Goal: Transaction & Acquisition: Book appointment/travel/reservation

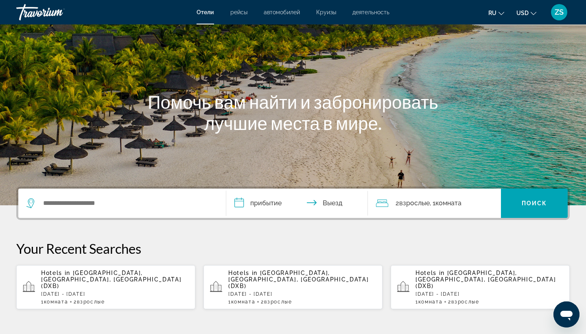
scroll to position [50, 0]
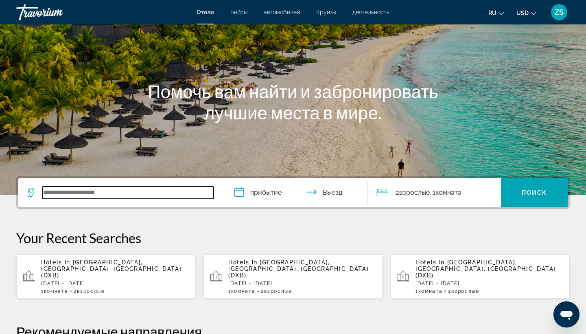
click at [86, 192] on input "Search widget" at bounding box center [127, 192] width 171 height 12
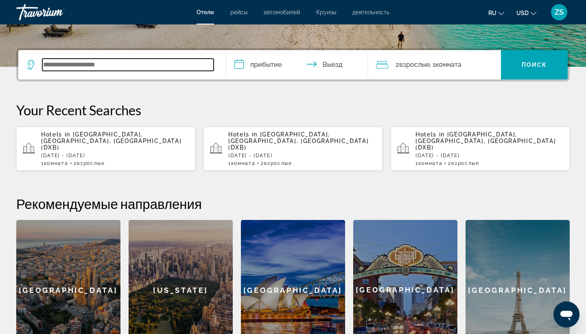
scroll to position [199, 0]
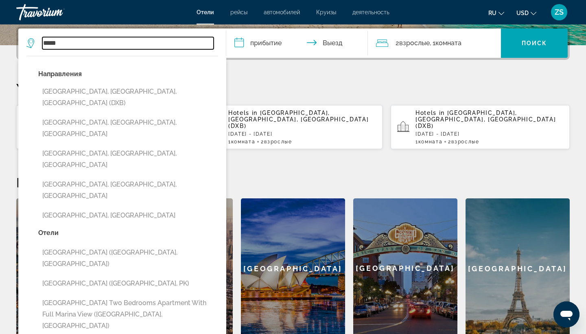
type input "*****"
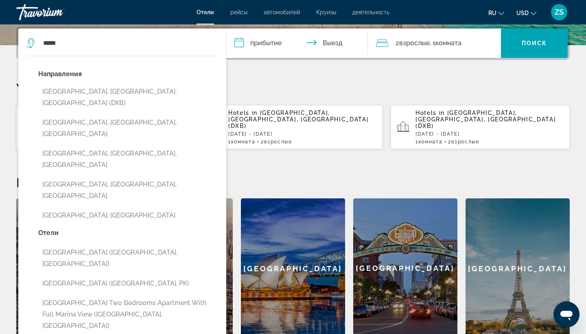
click at [269, 41] on input "**********" at bounding box center [298, 44] width 145 height 32
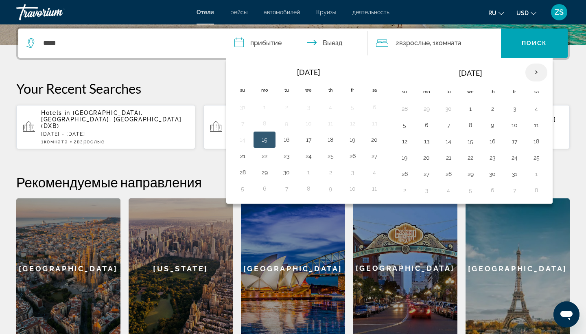
click at [540, 74] on th "Next month" at bounding box center [536, 72] width 22 height 18
click at [410, 126] on button "2" at bounding box center [404, 124] width 13 height 11
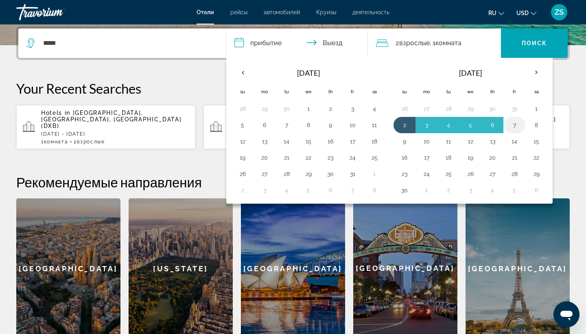
click at [517, 127] on button "7" at bounding box center [514, 124] width 13 height 11
type input "**********"
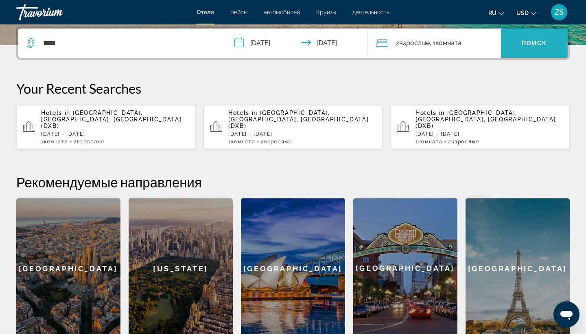
click at [537, 40] on span "Поиск" at bounding box center [534, 43] width 26 height 7
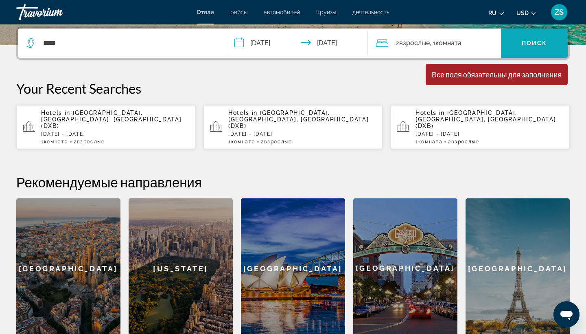
click at [530, 46] on span "Search widget" at bounding box center [534, 43] width 67 height 20
click at [534, 33] on span "Search widget" at bounding box center [534, 42] width 67 height 29
click at [534, 36] on span "Search widget" at bounding box center [534, 43] width 67 height 20
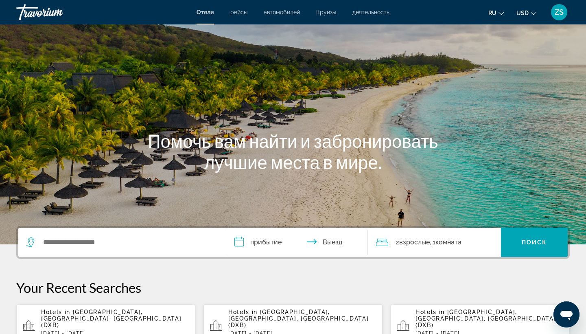
click at [125, 226] on div "**********" at bounding box center [292, 241] width 553 height 33
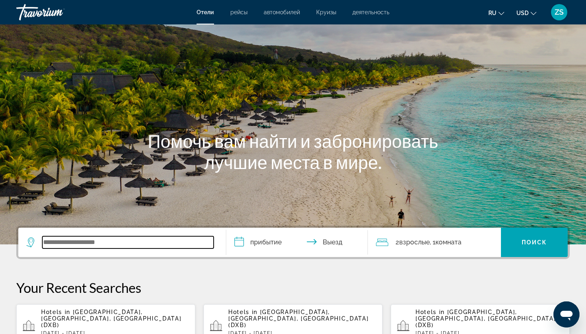
click at [103, 246] on input "Search widget" at bounding box center [127, 242] width 171 height 12
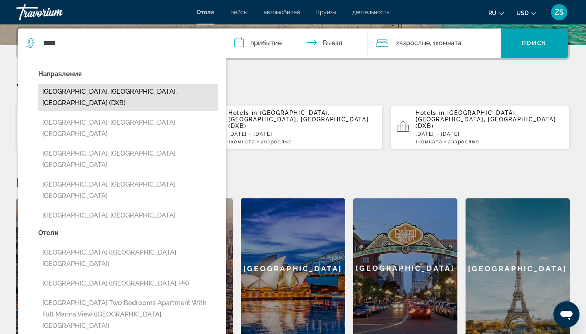
click at [131, 94] on button "[GEOGRAPHIC_DATA], [GEOGRAPHIC_DATA], [GEOGRAPHIC_DATA] (DXB)" at bounding box center [128, 97] width 180 height 27
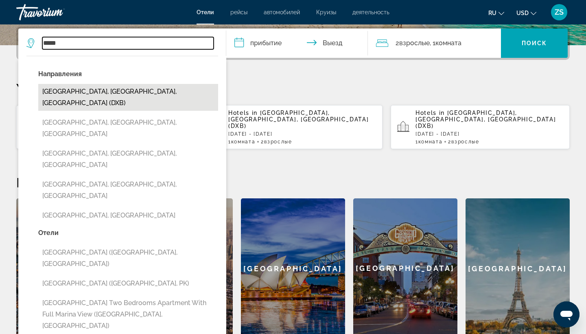
type input "**********"
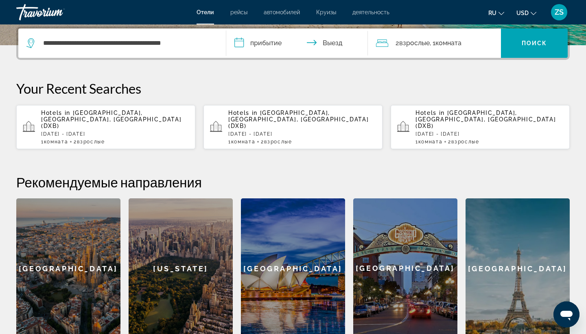
click at [244, 41] on input "**********" at bounding box center [298, 44] width 145 height 32
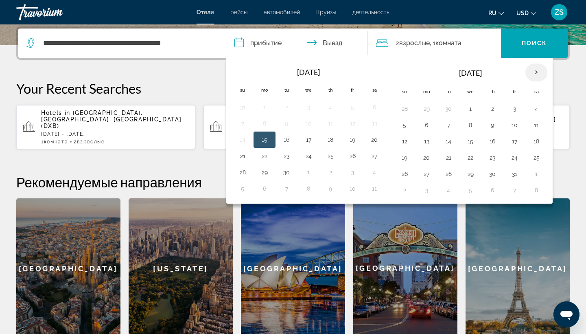
click at [536, 74] on th "Next month" at bounding box center [536, 72] width 22 height 18
click at [404, 127] on button "2" at bounding box center [404, 124] width 13 height 11
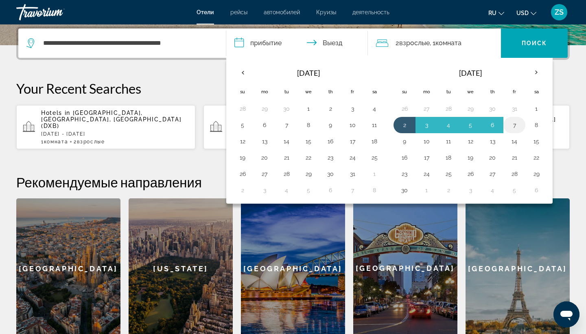
click at [515, 127] on button "7" at bounding box center [514, 124] width 13 height 11
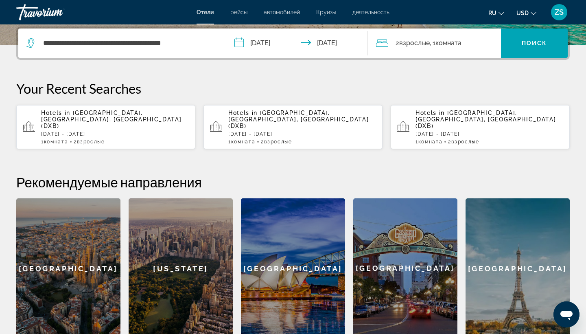
type input "**********"
click at [551, 48] on span "Search widget" at bounding box center [534, 43] width 67 height 20
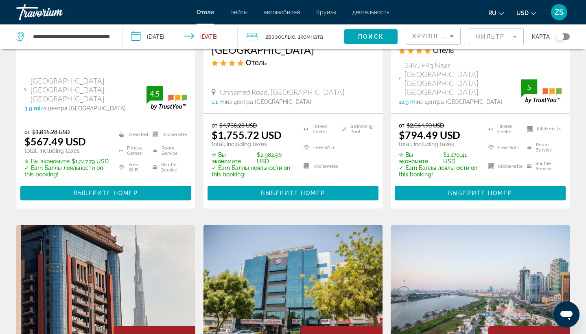
scroll to position [194, 0]
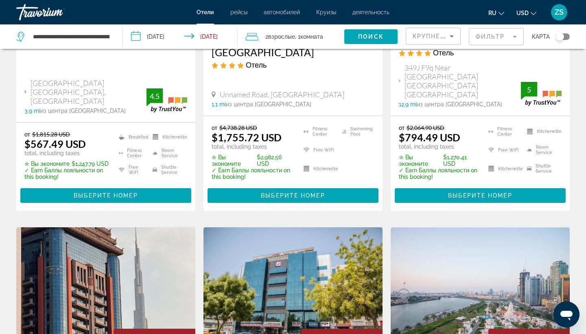
click at [515, 39] on mat-form-field "Фильтр" at bounding box center [496, 36] width 55 height 17
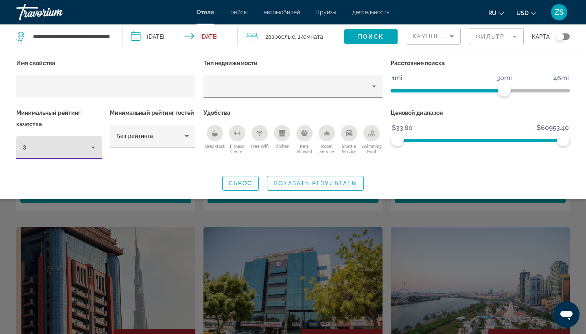
click at [96, 149] on icon "Hotel Filters" at bounding box center [93, 147] width 10 height 10
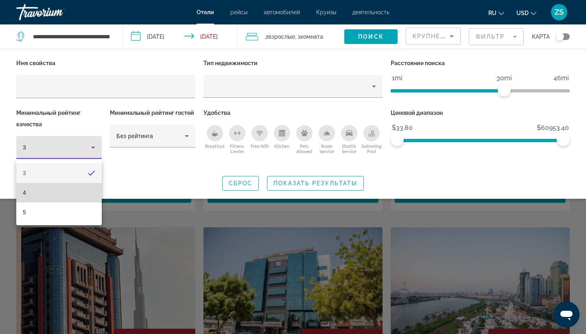
click at [57, 201] on mat-option "4" at bounding box center [58, 193] width 85 height 20
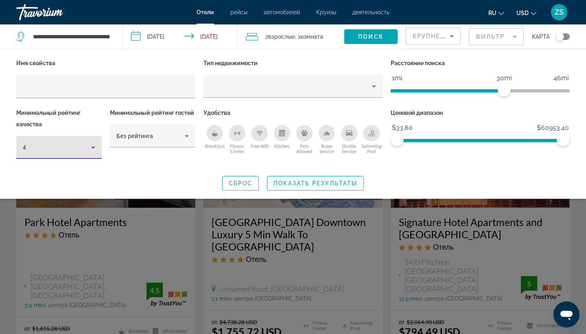
click at [292, 186] on span "Показать результаты" at bounding box center [315, 183] width 84 height 7
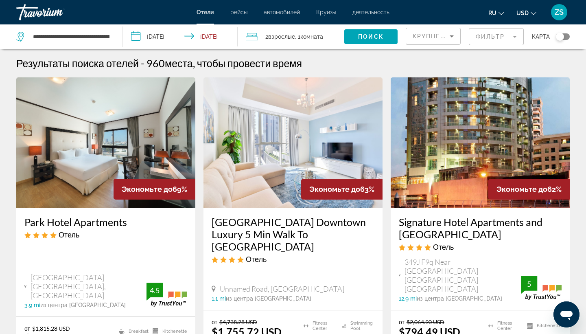
click at [242, 13] on span "рейсы" at bounding box center [238, 12] width 17 height 7
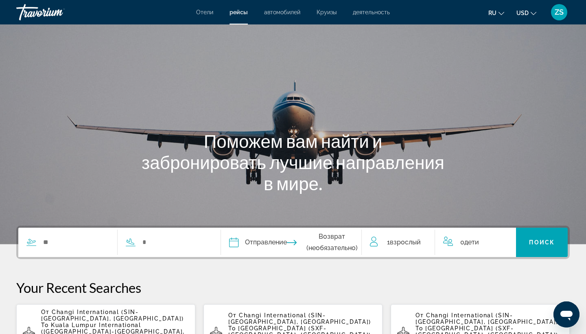
click at [286, 11] on span "автомобилей" at bounding box center [282, 12] width 36 height 7
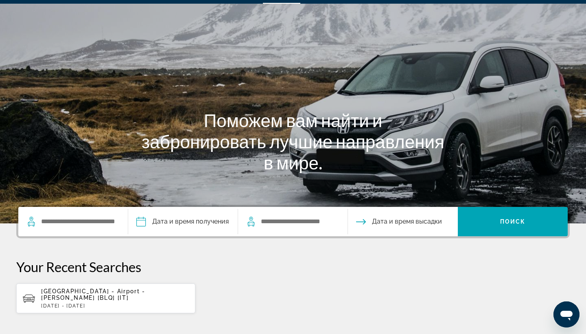
scroll to position [16, 0]
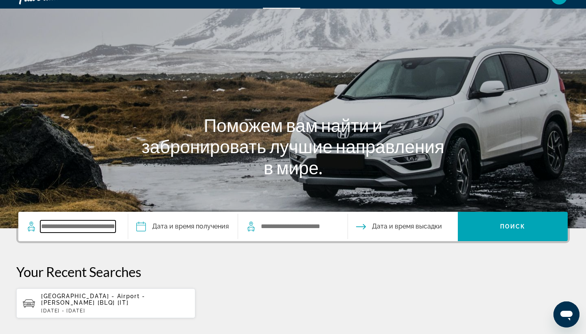
click at [67, 229] on input "Search widget" at bounding box center [77, 226] width 75 height 12
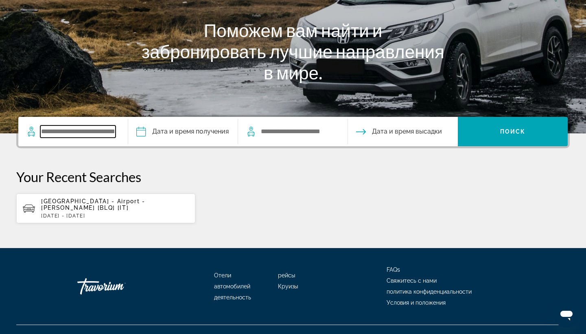
scroll to position [127, 0]
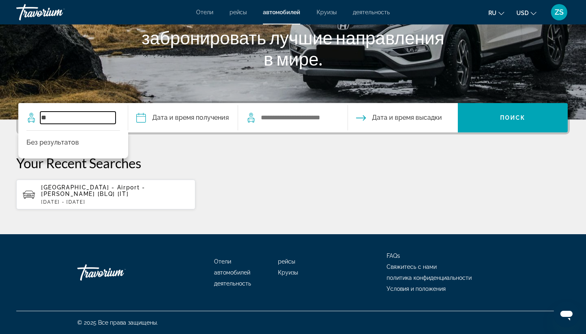
type input "*"
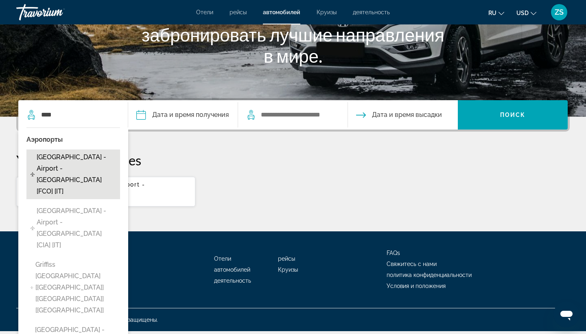
click at [103, 165] on span "Rome - Airport - Fiumicino [FCO] [IT]" at bounding box center [76, 174] width 79 height 46
type input "**********"
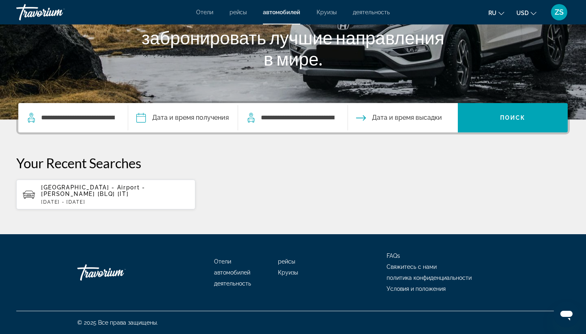
click at [179, 115] on input "Pickup date" at bounding box center [182, 119] width 113 height 32
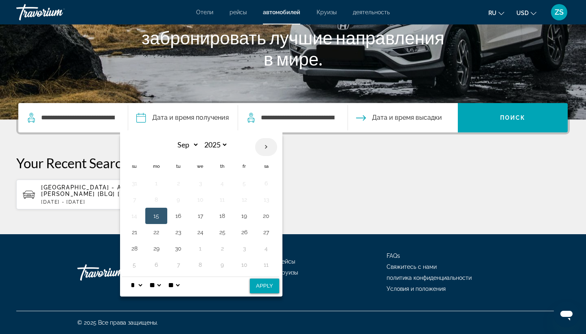
click at [271, 144] on th "Next month" at bounding box center [266, 147] width 22 height 18
select select "*"
click at [144, 205] on td "5" at bounding box center [134, 199] width 22 height 16
click at [141, 199] on button "5" at bounding box center [134, 199] width 13 height 11
click at [140, 198] on button "5" at bounding box center [134, 199] width 13 height 11
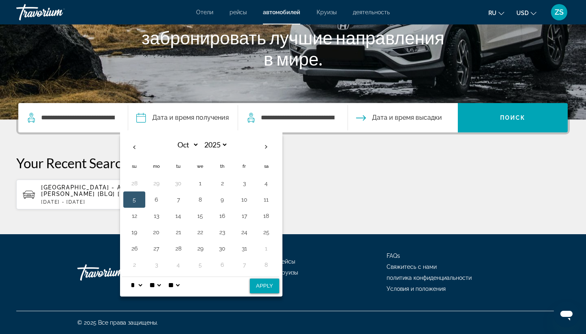
click at [275, 278] on button "Apply" at bounding box center [264, 285] width 29 height 15
type input "**********"
select select "*"
select select "**"
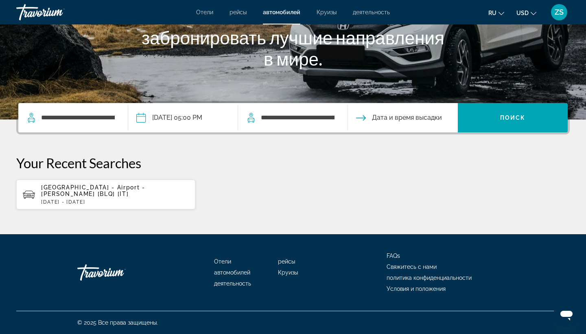
click at [387, 117] on input "Drop-off date" at bounding box center [402, 119] width 113 height 32
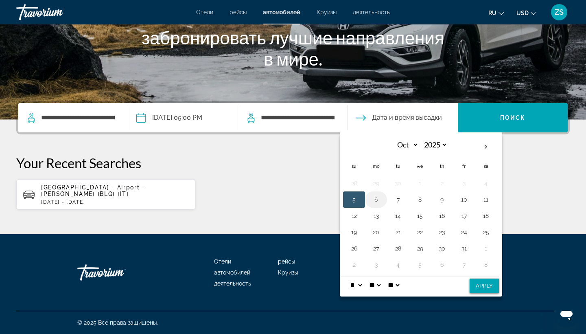
click at [382, 196] on button "6" at bounding box center [375, 199] width 13 height 11
click at [497, 279] on button "Apply" at bounding box center [483, 285] width 29 height 15
type input "**********"
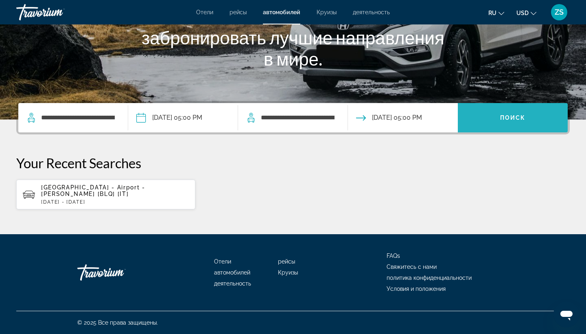
click at [521, 114] on span "Поиск" at bounding box center [513, 117] width 26 height 7
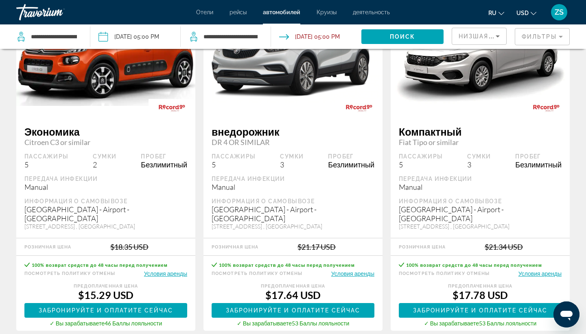
scroll to position [1182, 0]
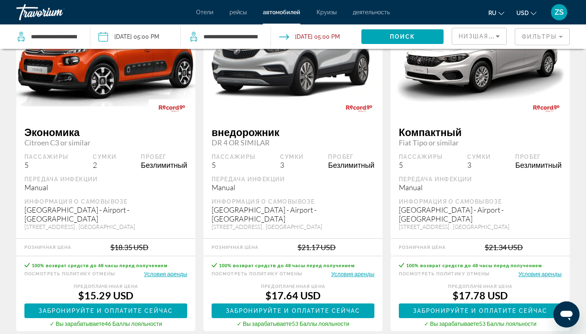
click at [329, 13] on span "Круизы" at bounding box center [326, 12] width 20 height 7
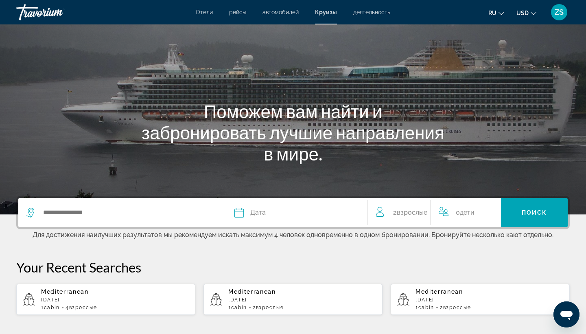
scroll to position [30, 0]
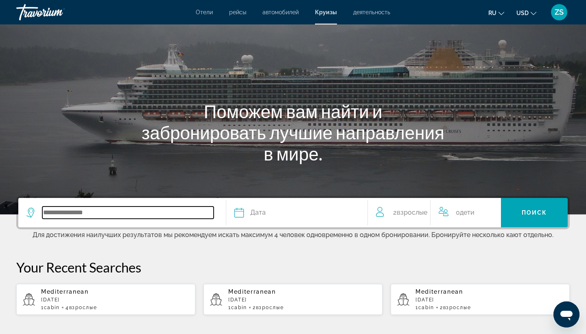
click at [71, 214] on input "Search widget" at bounding box center [127, 212] width 171 height 12
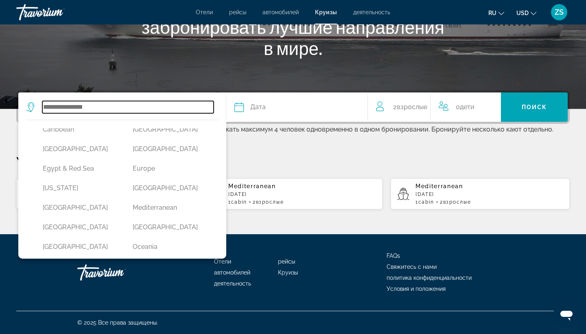
scroll to position [104, 0]
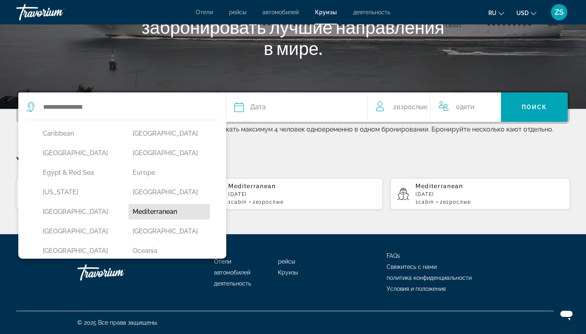
click at [163, 218] on button "Mediterranean" at bounding box center [170, 211] width 82 height 15
type input "**********"
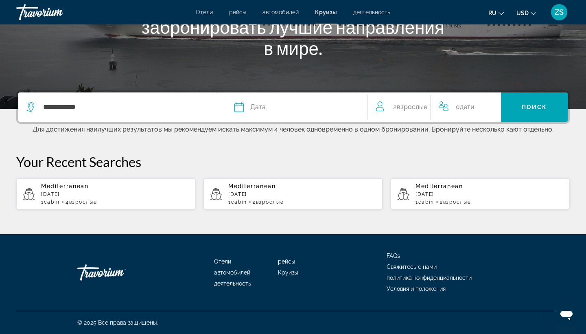
click at [253, 104] on span "Дата" at bounding box center [257, 106] width 15 height 11
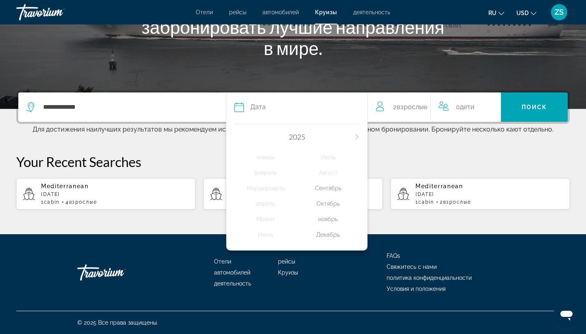
click at [332, 194] on div "Сентябрь" at bounding box center [328, 188] width 62 height 15
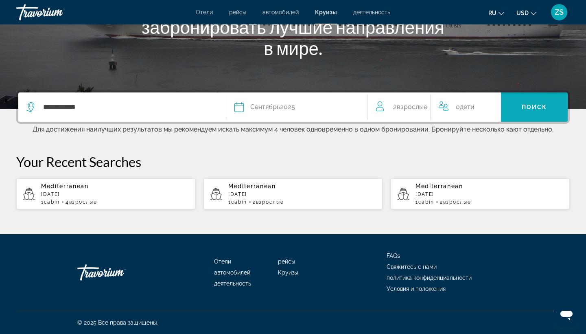
click at [532, 104] on span "Поиск" at bounding box center [534, 107] width 26 height 7
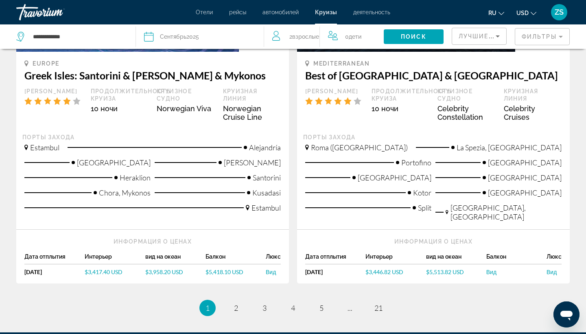
scroll to position [929, 0]
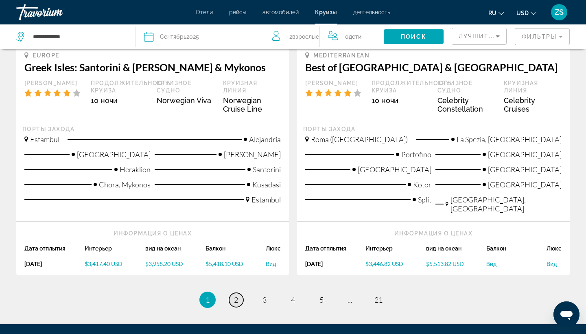
click at [239, 292] on link "page 2" at bounding box center [236, 299] width 14 height 14
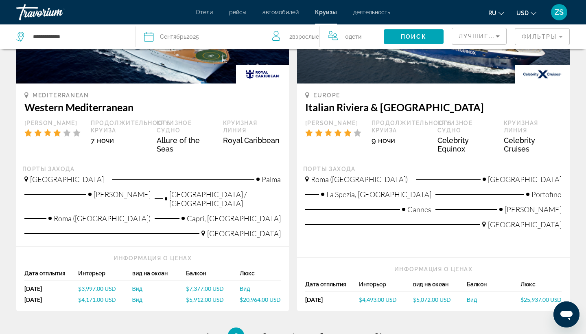
scroll to position [875, 0]
